Goal: Find contact information: Obtain details needed to contact an individual or organization

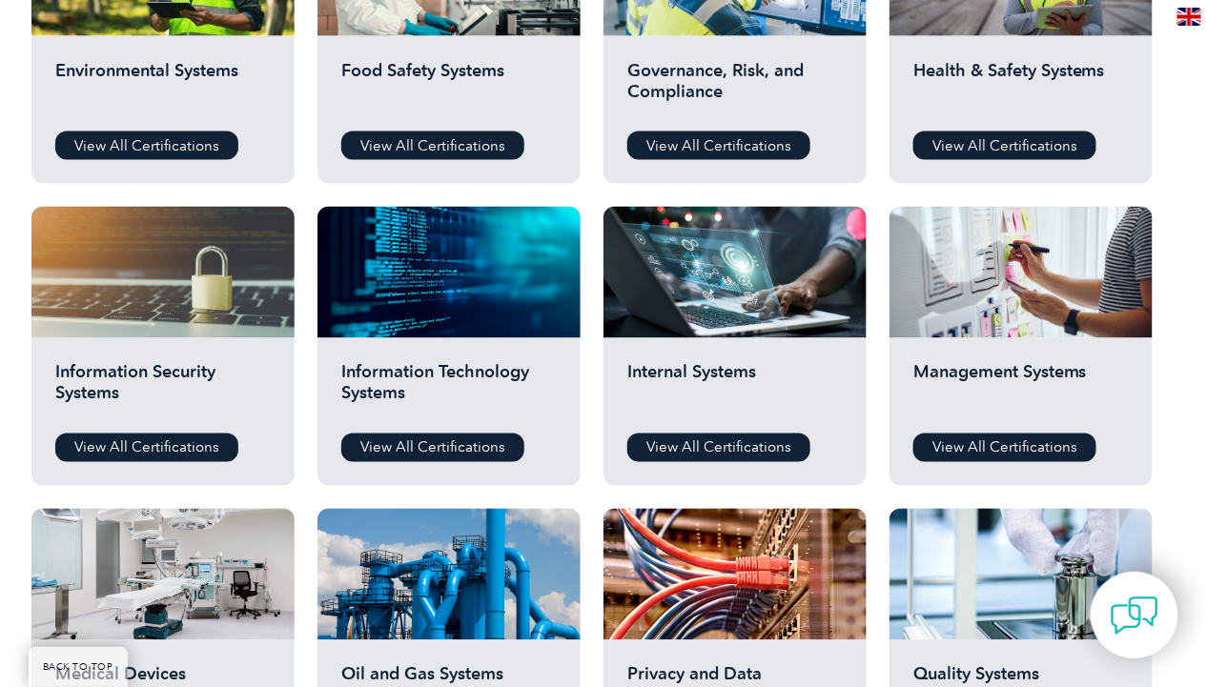
scroll to position [817, 0]
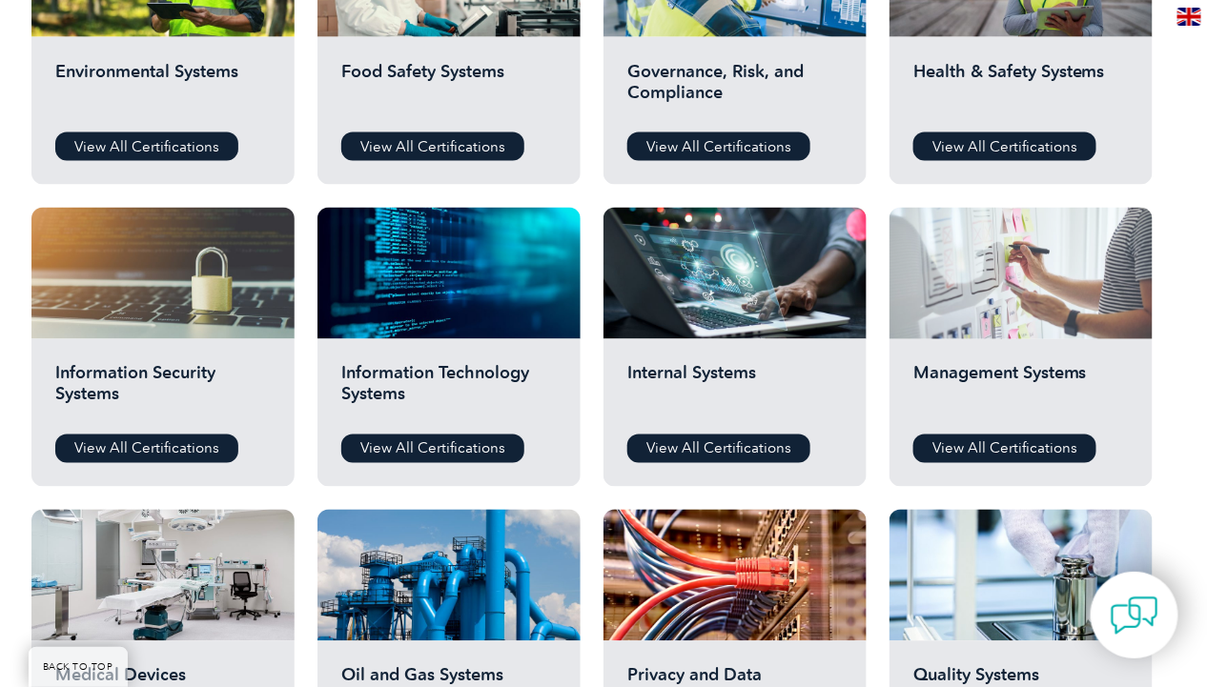
click at [977, 314] on div at bounding box center [1021, 274] width 263 height 132
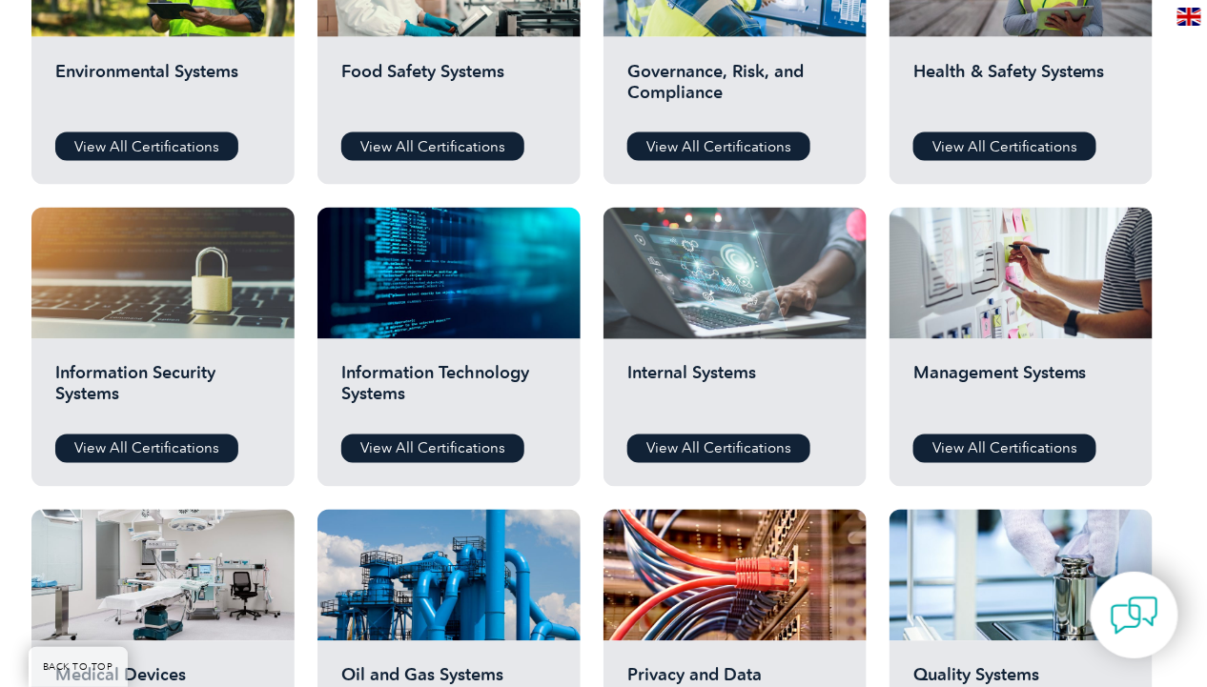
click at [844, 268] on div at bounding box center [734, 274] width 263 height 132
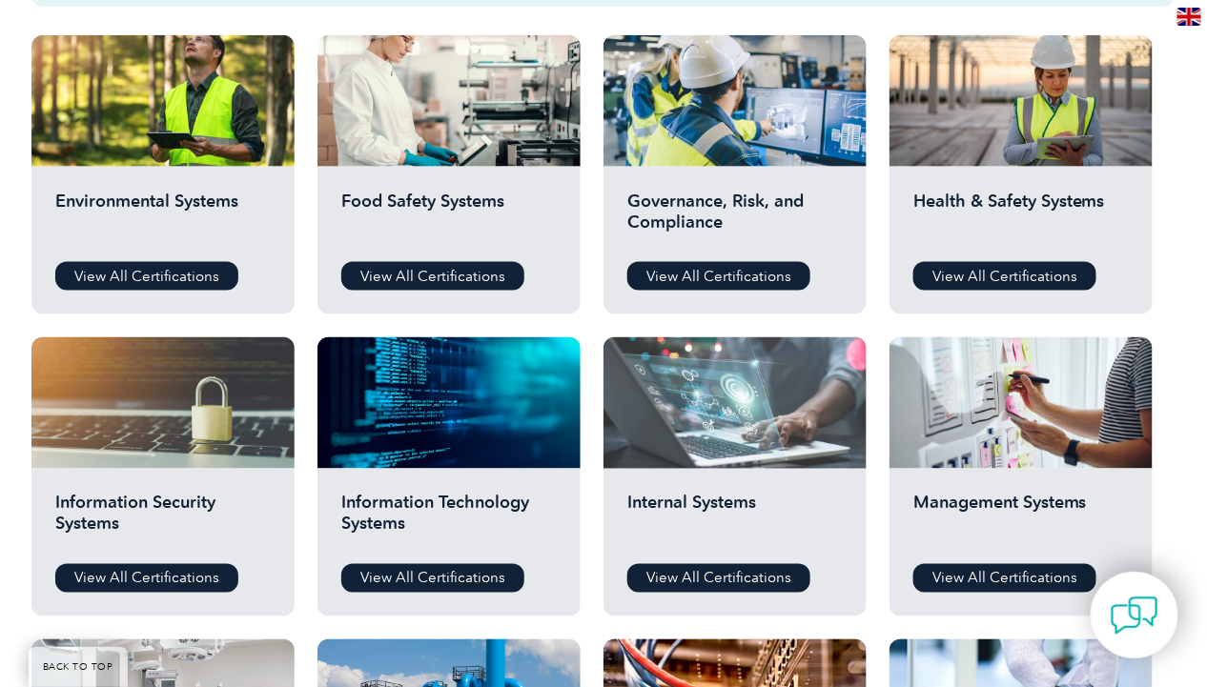
scroll to position [646, 0]
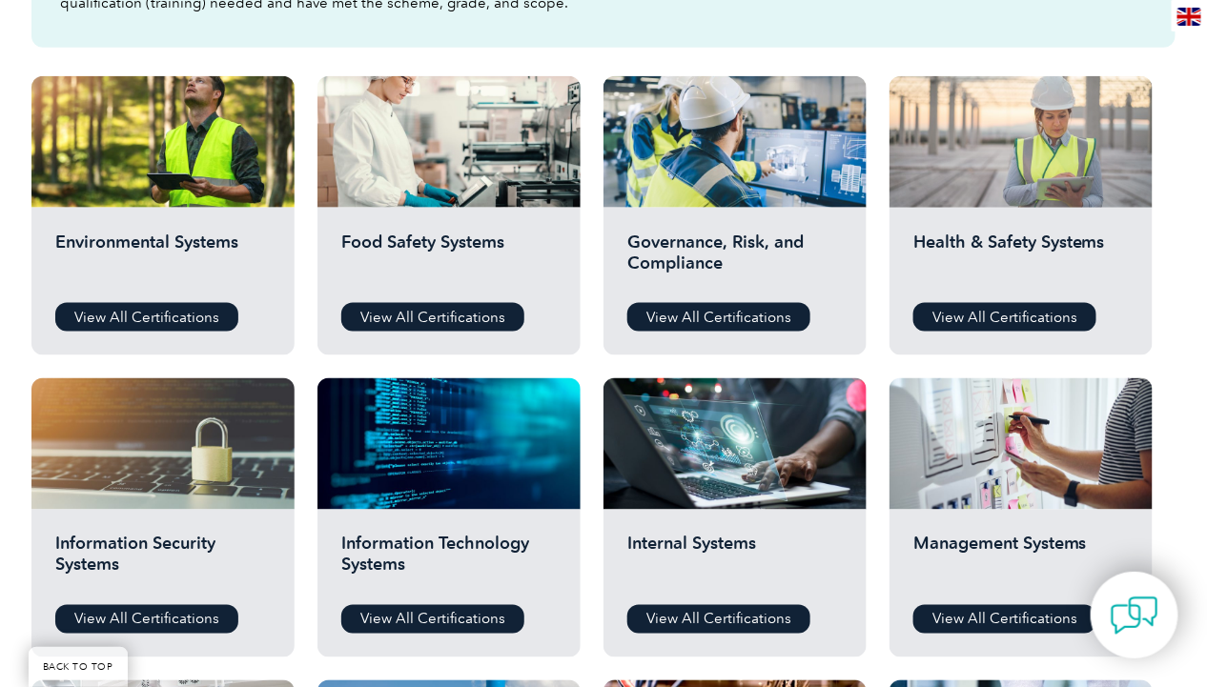
click at [1049, 158] on div at bounding box center [1021, 142] width 263 height 132
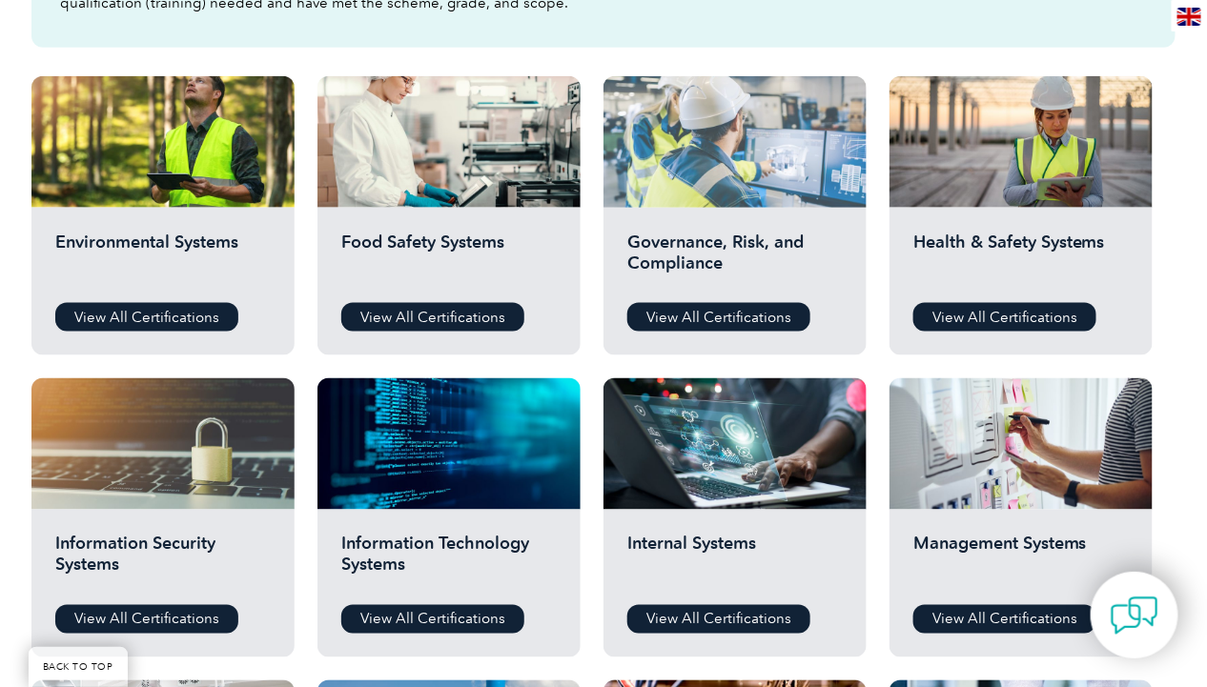
click at [719, 96] on div at bounding box center [734, 142] width 263 height 132
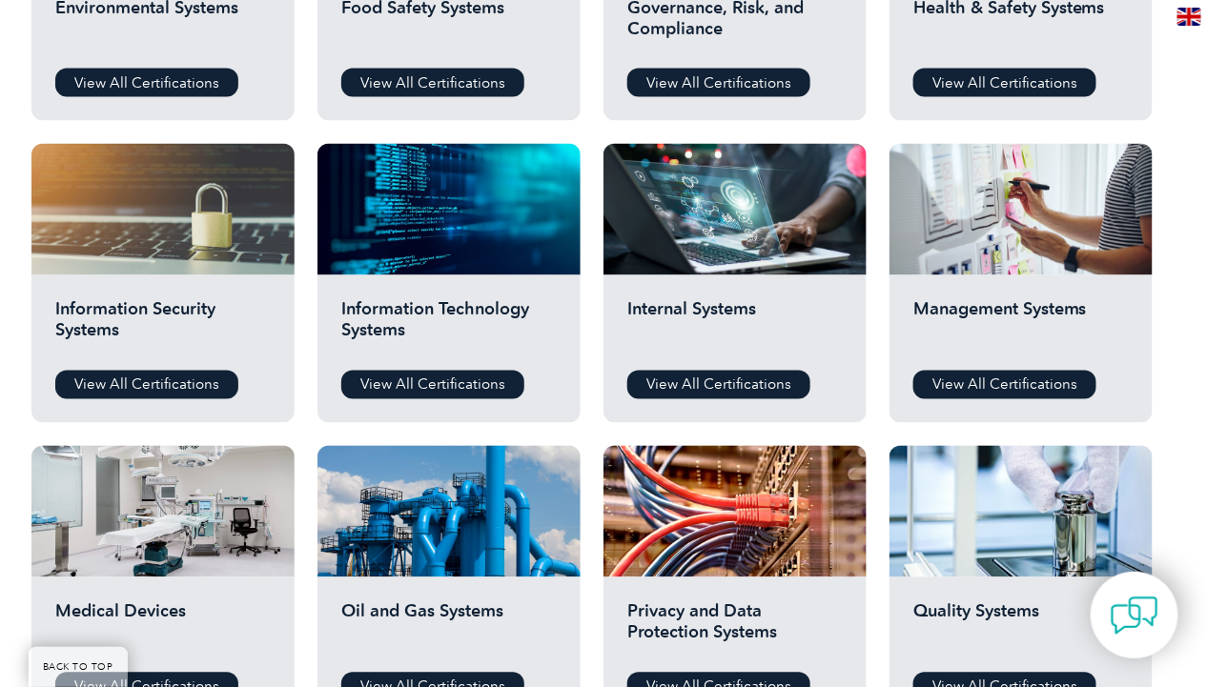
scroll to position [880, 0]
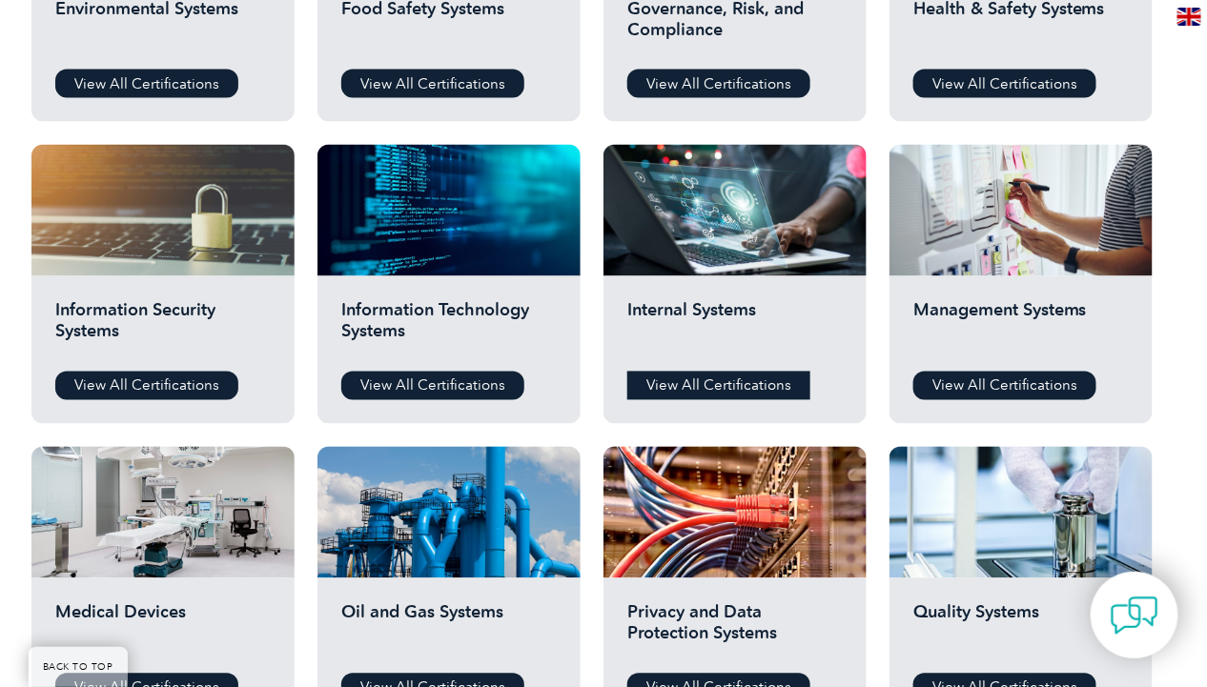
click at [689, 383] on link "View All Certifications" at bounding box center [718, 386] width 183 height 29
click at [964, 382] on link "View All Certifications" at bounding box center [1004, 386] width 183 height 29
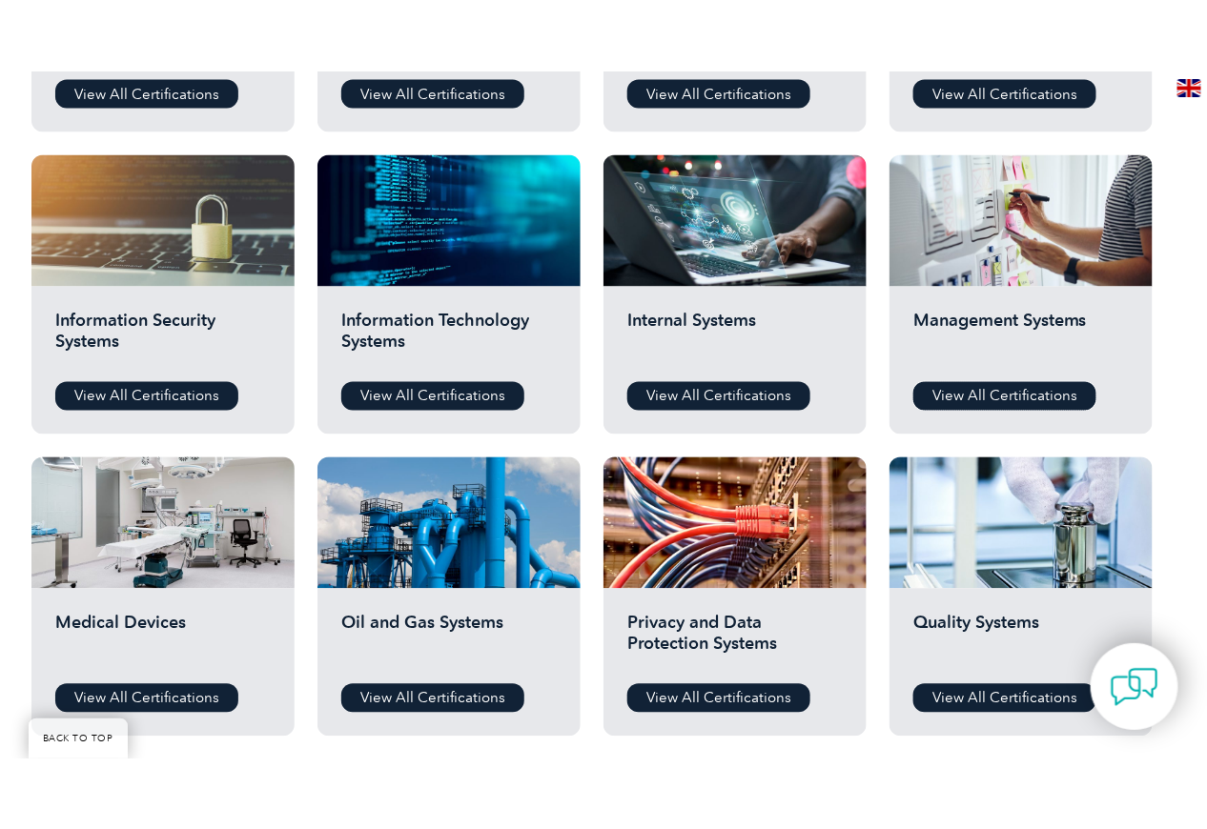
scroll to position [1127, 0]
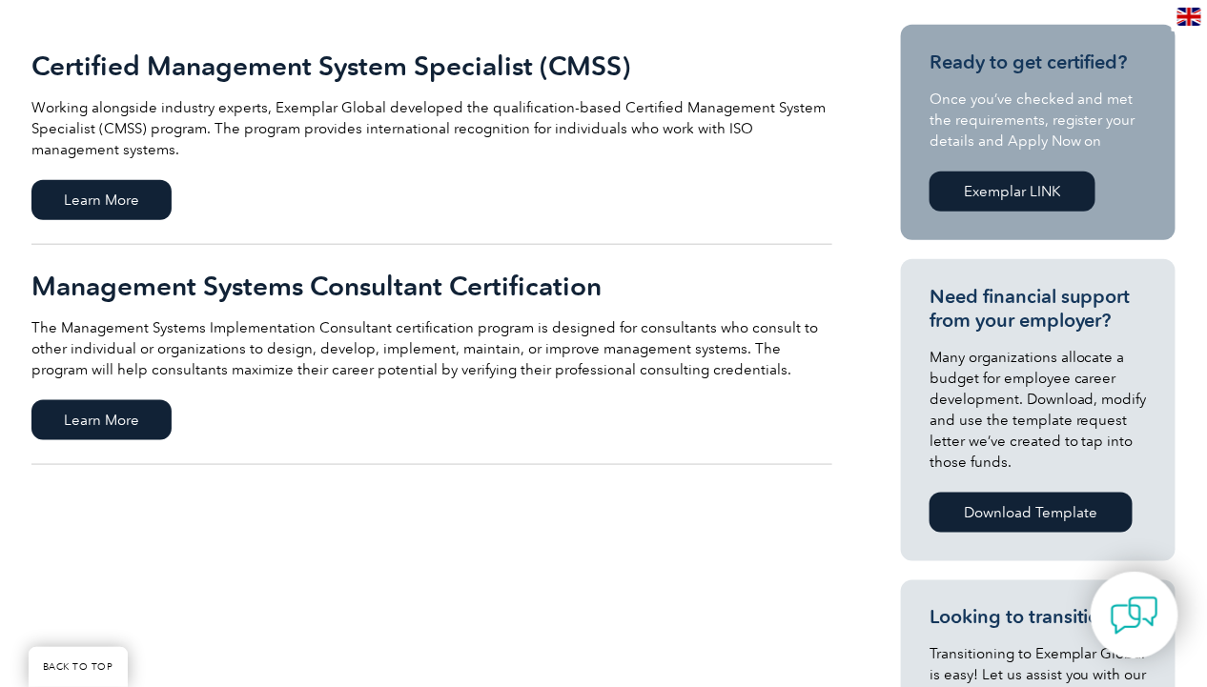
scroll to position [500, 0]
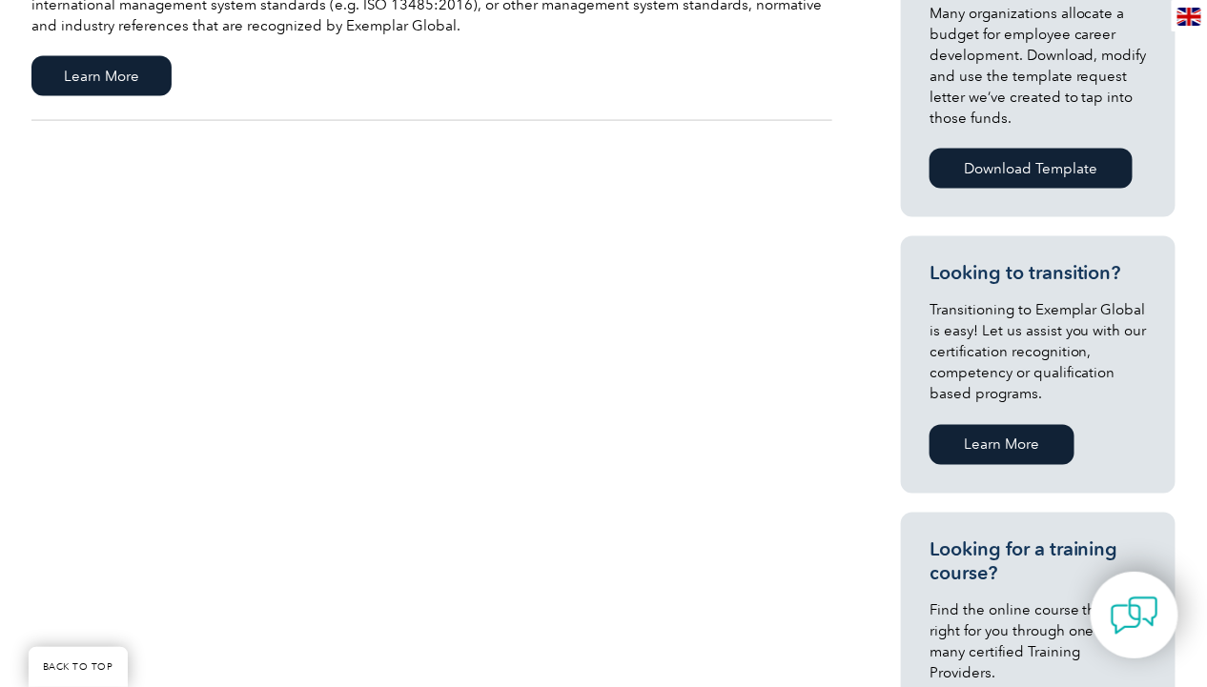
scroll to position [801, 0]
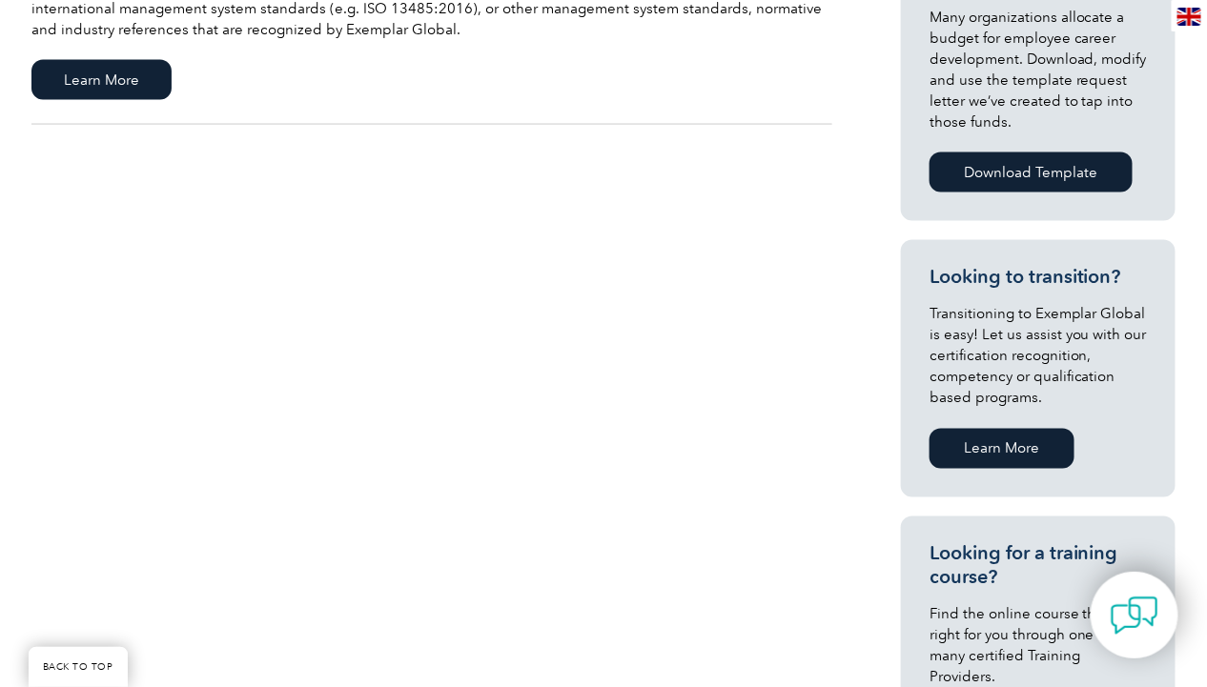
click at [1055, 180] on link "Download Template" at bounding box center [1031, 173] width 203 height 40
click at [655, 179] on div "Internal Management Systems Auditor The Internal Management Systems Auditor cer…" at bounding box center [603, 245] width 1144 height 1236
click at [439, 370] on div "Internal Management Systems Auditor The Internal Management Systems Auditor cer…" at bounding box center [603, 245] width 1144 height 1236
click at [1066, 177] on link "Download Template" at bounding box center [1031, 173] width 203 height 40
click at [681, 117] on link "Medical Device Single Audit Program (MDSAP) Internal Auditor The program provid…" at bounding box center [431, 15] width 801 height 220
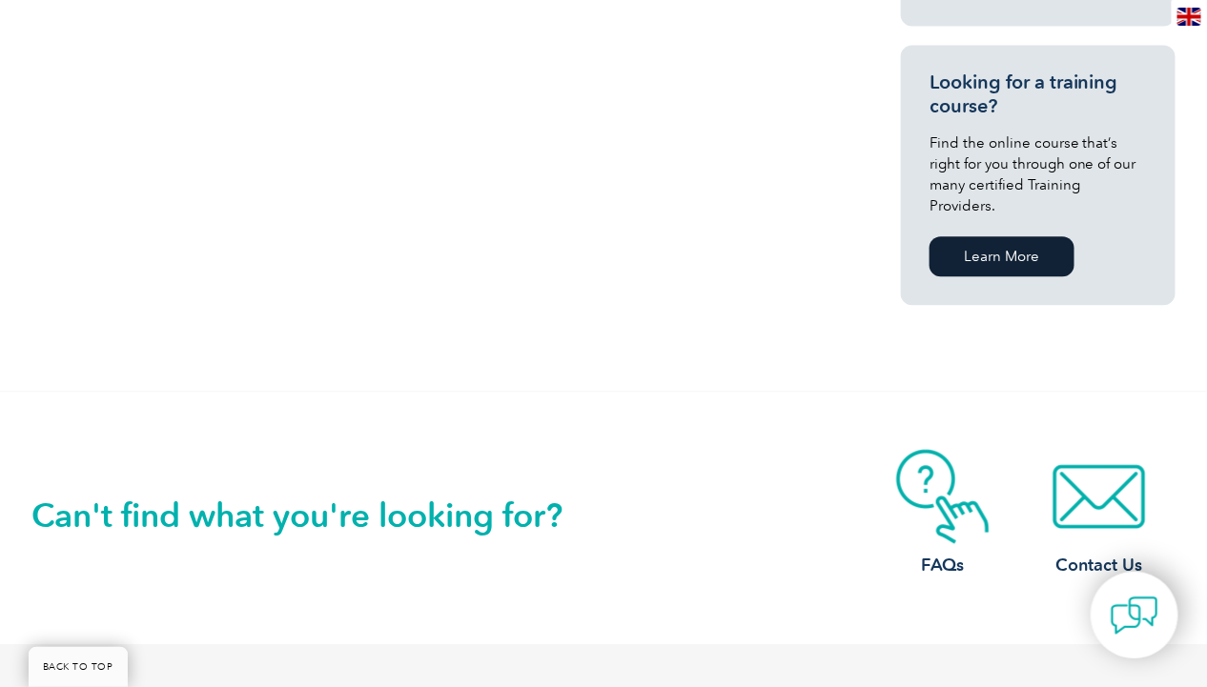
scroll to position [1304, 0]
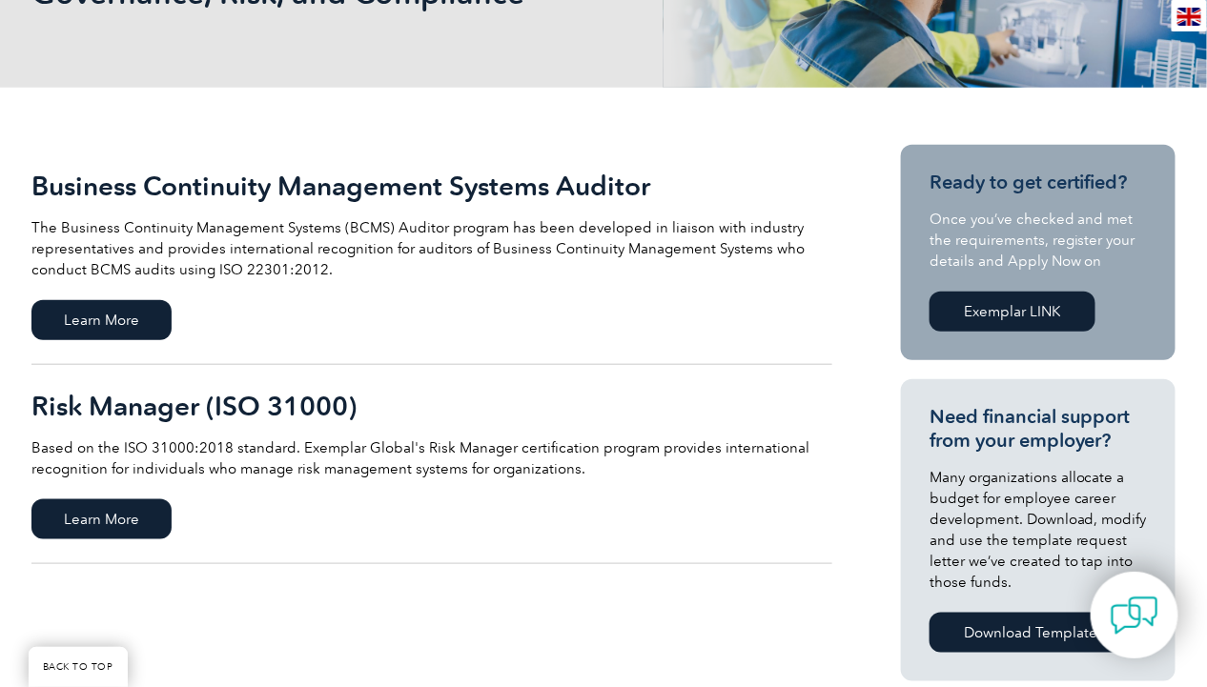
scroll to position [342, 0]
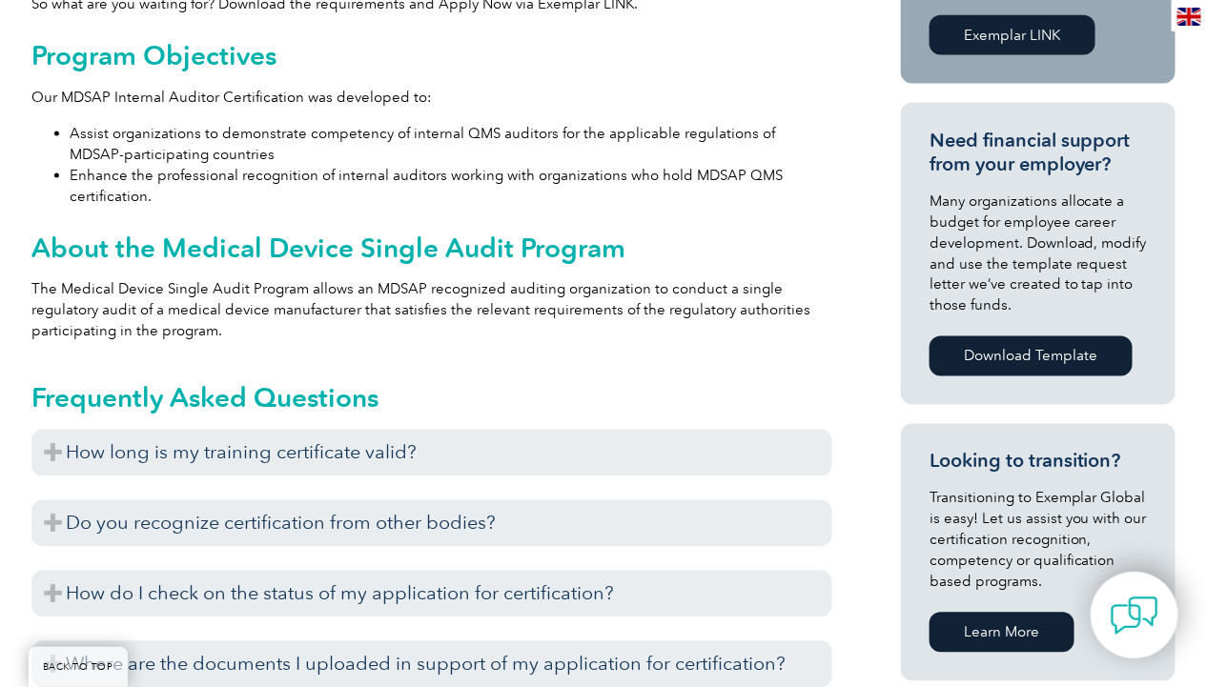
scroll to position [818, 0]
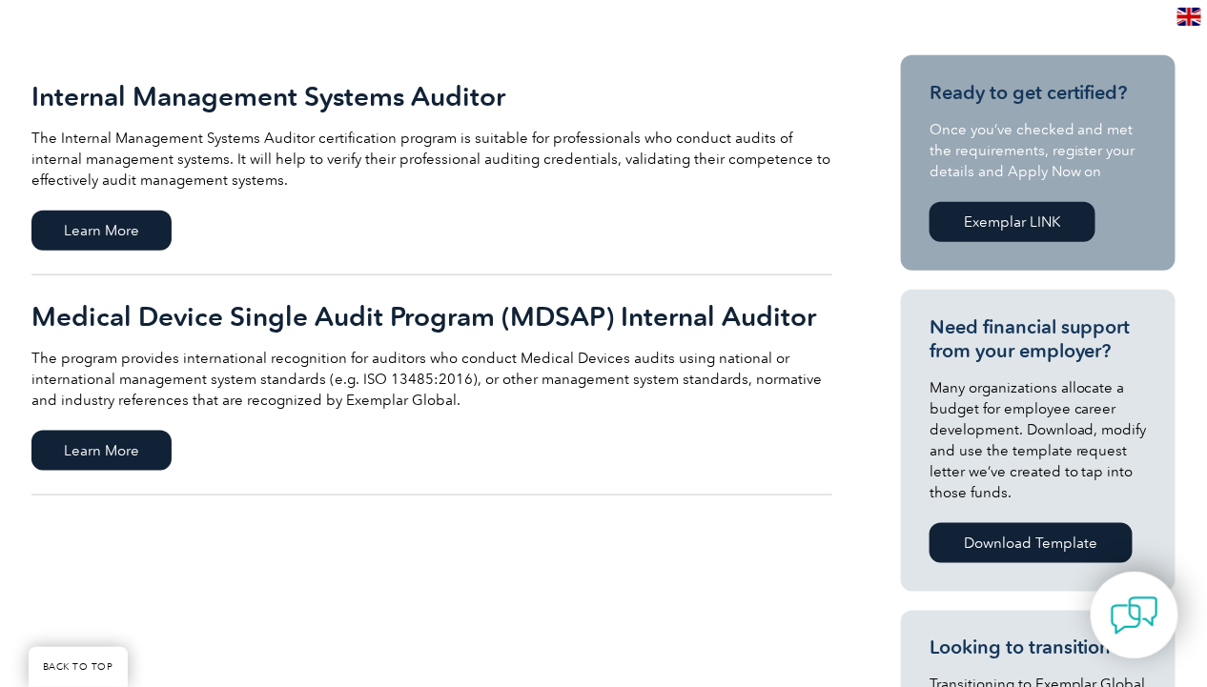
scroll to position [410, 0]
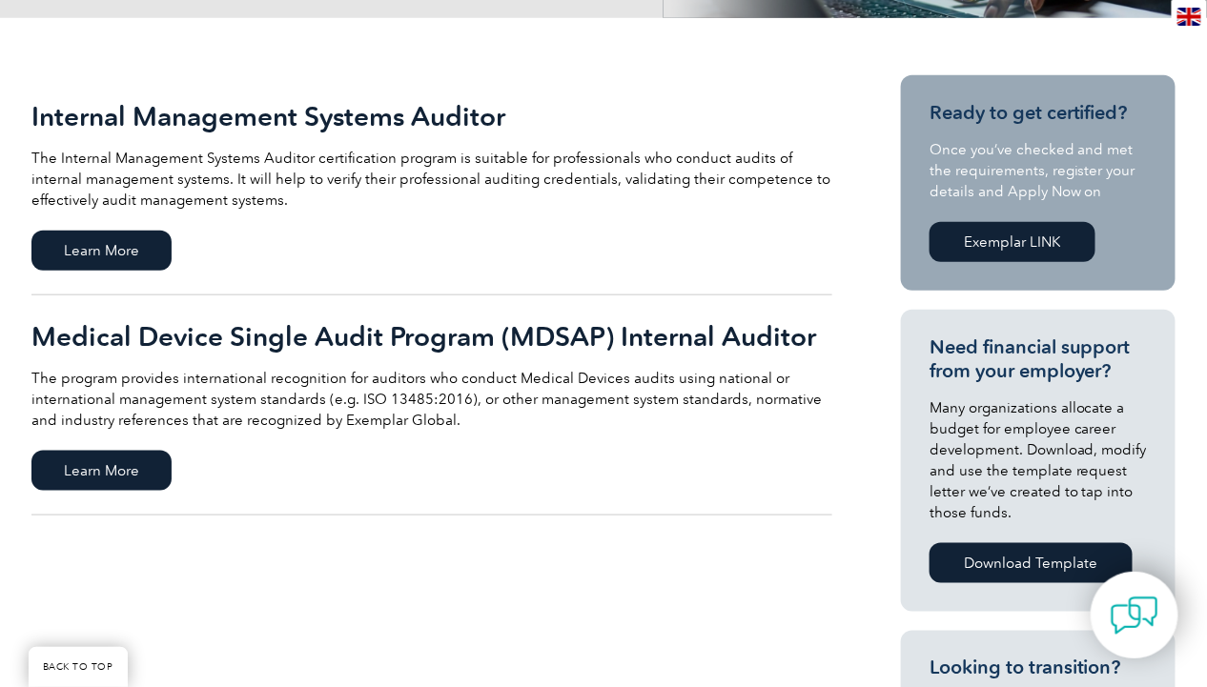
click at [1004, 235] on link "Exemplar LINK" at bounding box center [1013, 242] width 166 height 40
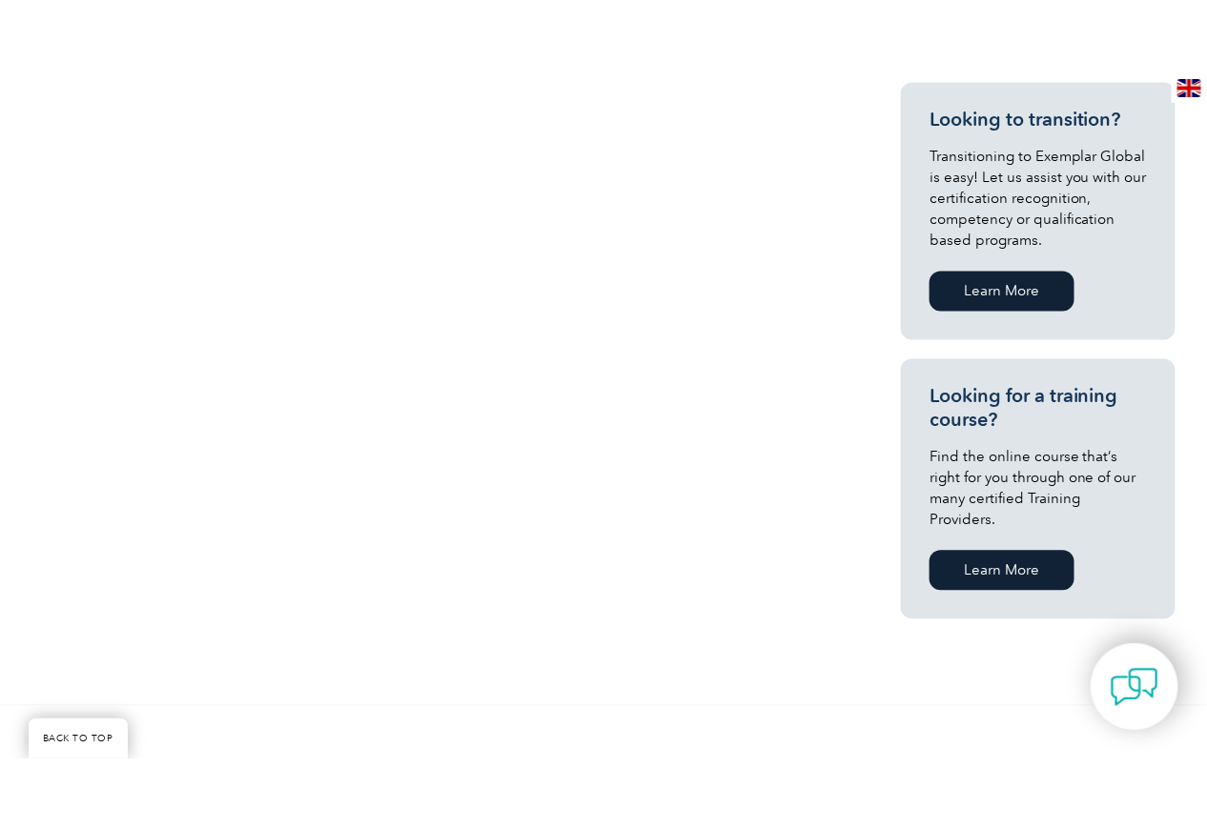
scroll to position [1042, 0]
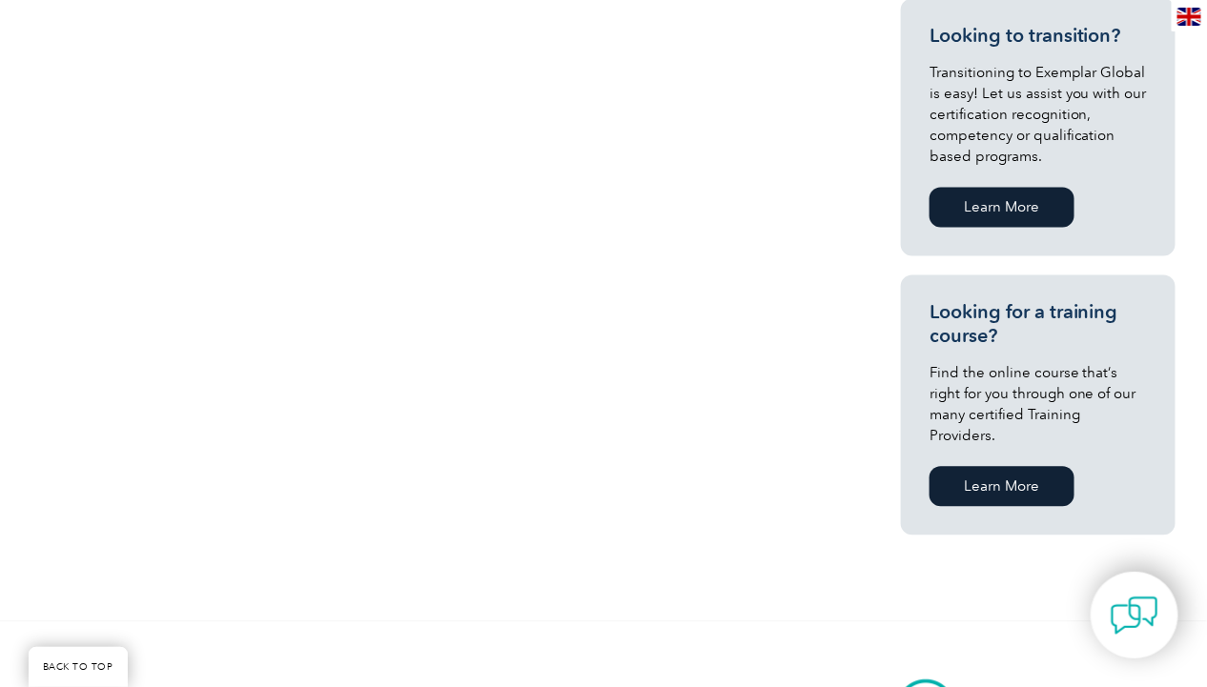
click at [1011, 467] on link "Learn More" at bounding box center [1002, 487] width 145 height 40
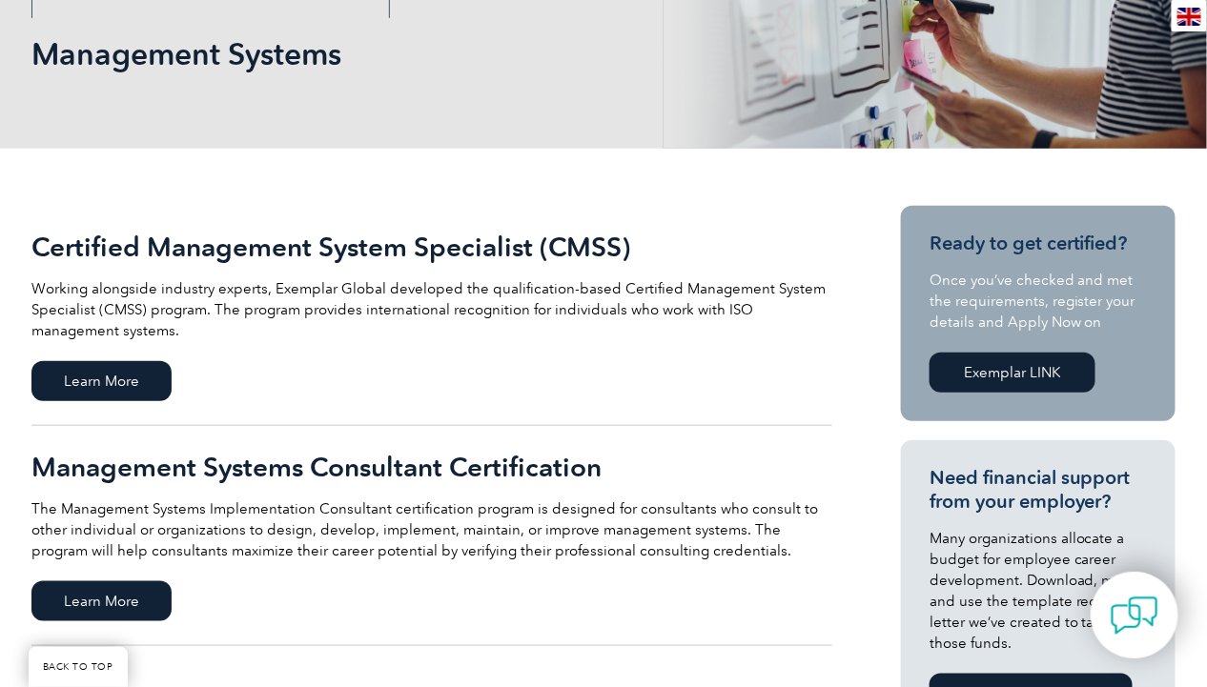
scroll to position [345, 0]
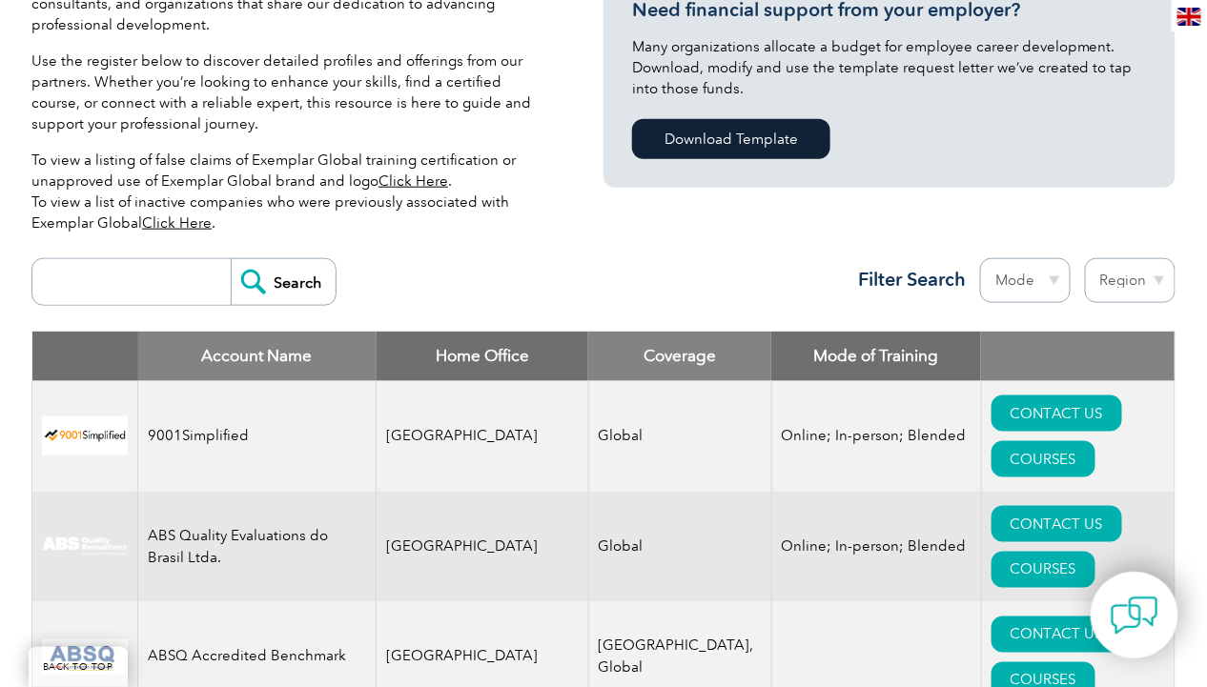
scroll to position [508, 0]
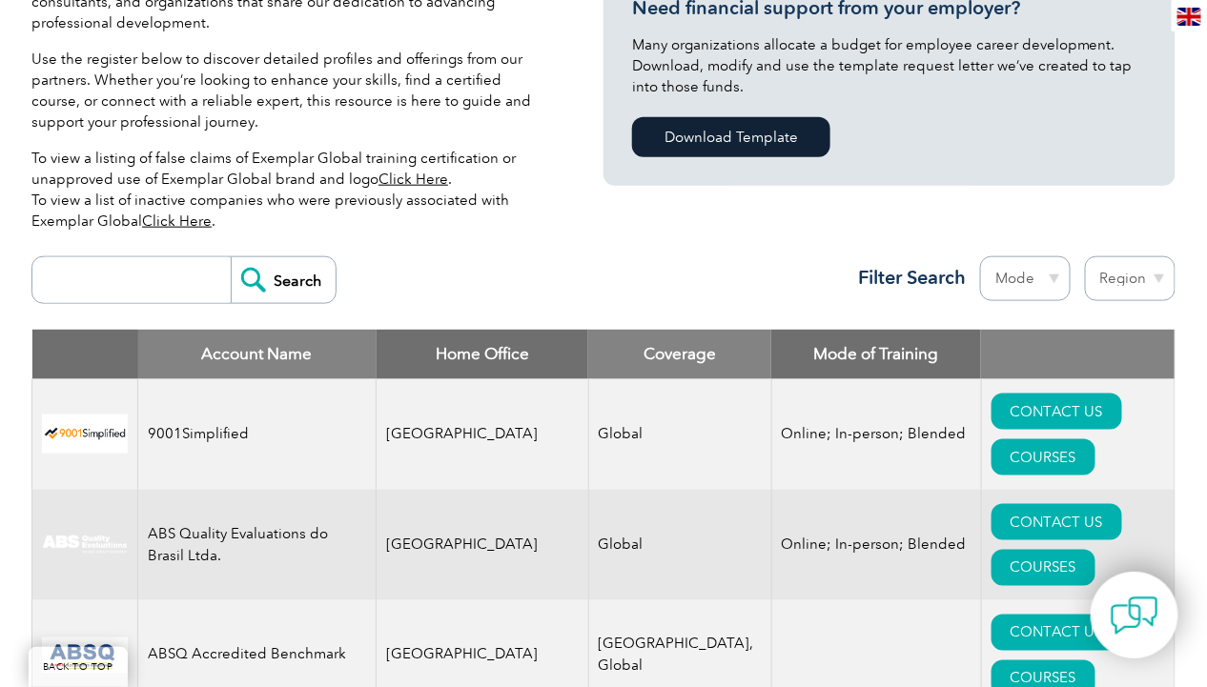
click at [1123, 263] on select "Region Australia Bahrain Bangladesh Brazil Canada Colombia Dominican Republic E…" at bounding box center [1130, 278] width 91 height 45
select select "[GEOGRAPHIC_DATA]"
click at [1085, 256] on select "Region Australia Bahrain Bangladesh Brazil Canada Colombia Dominican Republic E…" at bounding box center [1130, 278] width 91 height 45
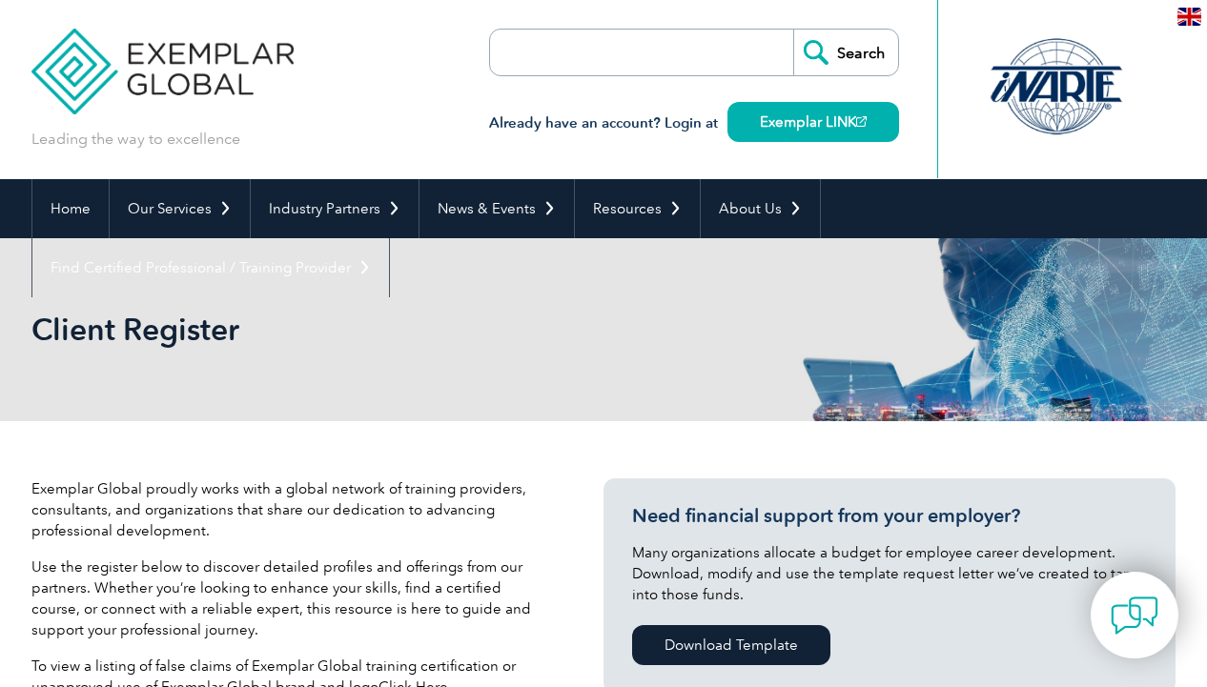
select select "[GEOGRAPHIC_DATA]"
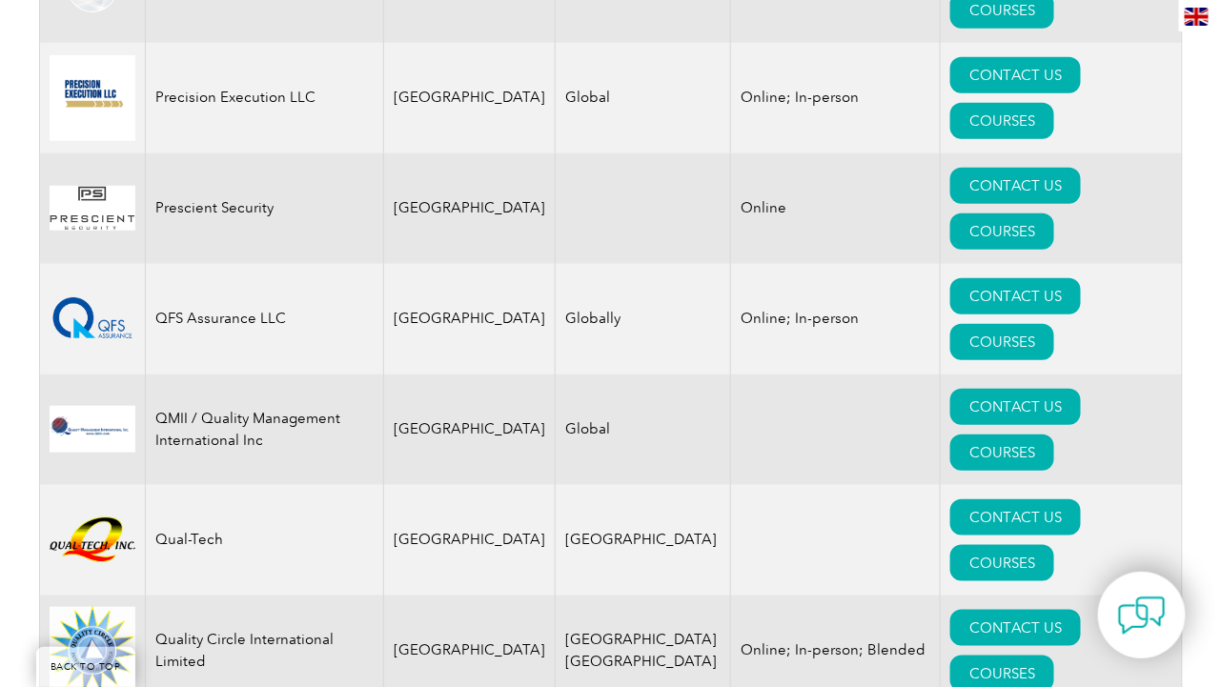
scroll to position [4611, 0]
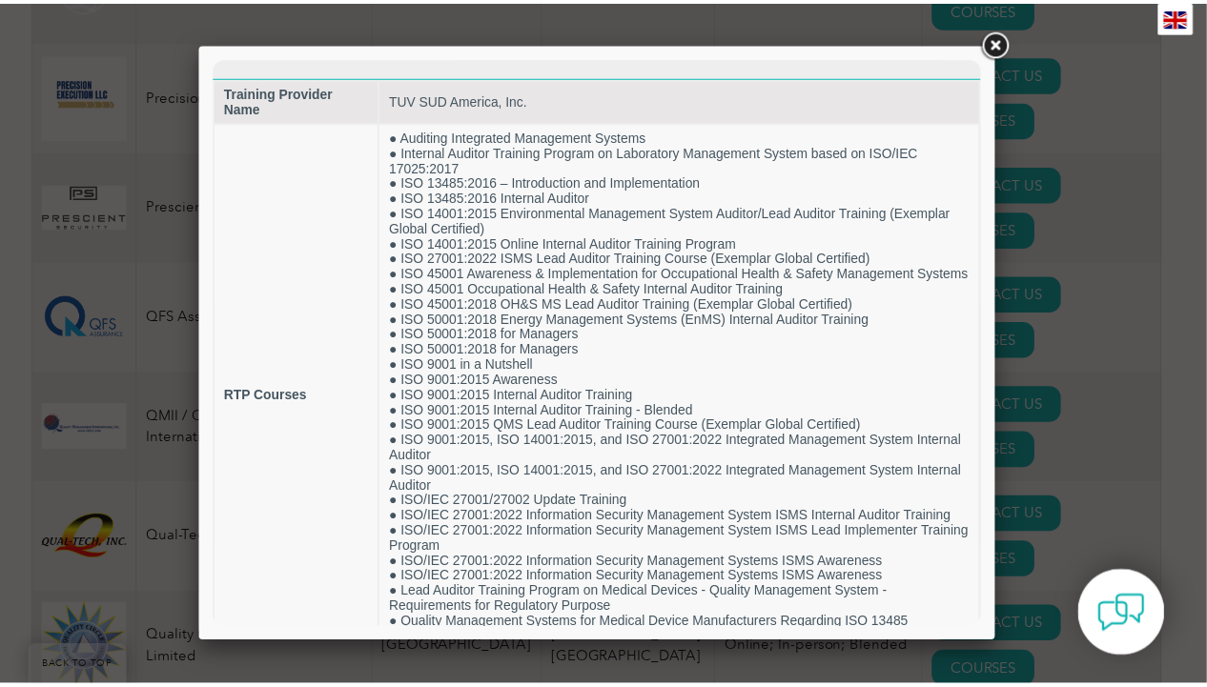
scroll to position [123, 0]
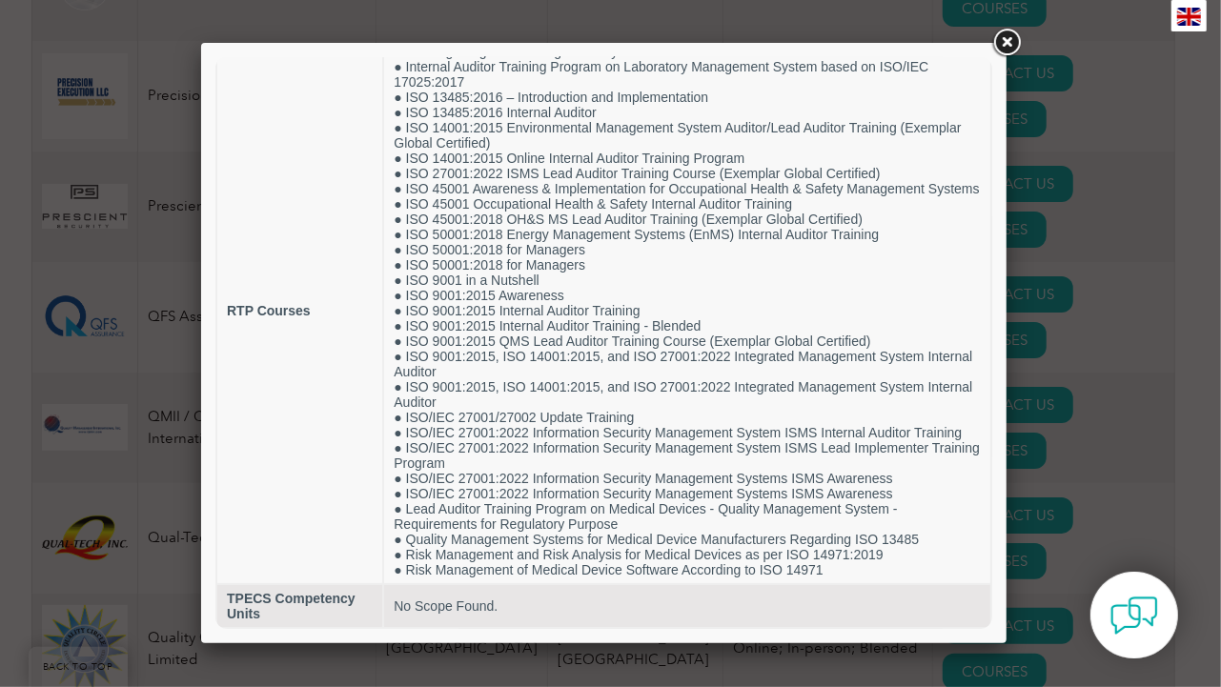
click at [1014, 38] on link at bounding box center [1007, 43] width 34 height 34
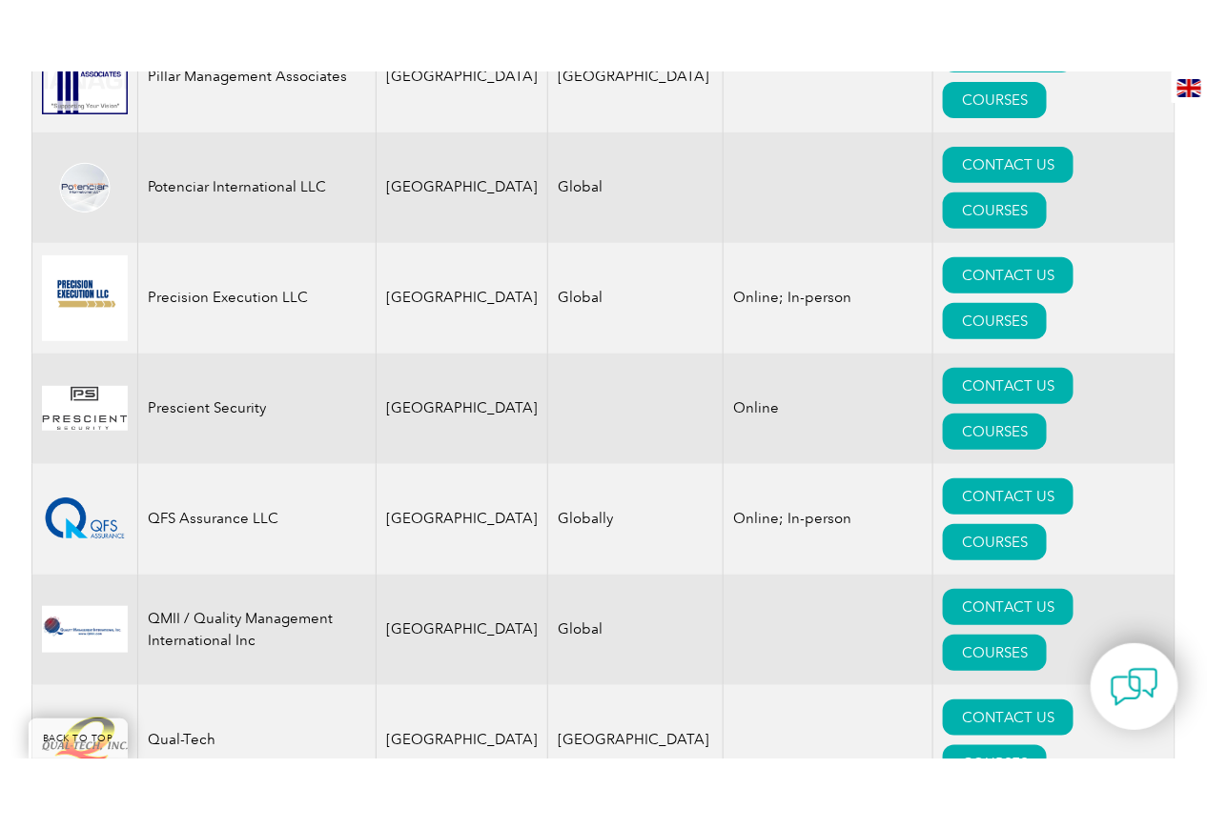
scroll to position [4450, 0]
